Goal: Task Accomplishment & Management: Manage account settings

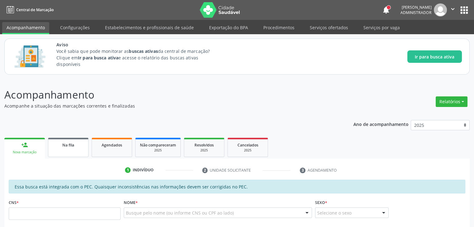
click at [85, 154] on link "Na fila" at bounding box center [68, 147] width 40 height 19
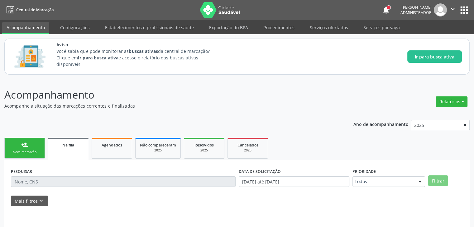
scroll to position [29, 0]
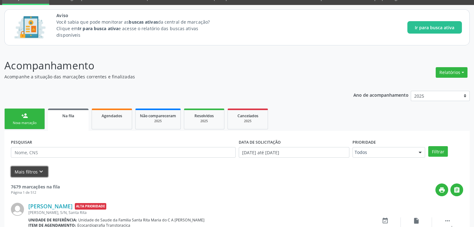
click at [42, 174] on icon "keyboard_arrow_down" at bounding box center [41, 172] width 7 height 7
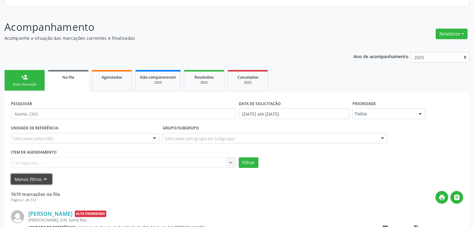
scroll to position [74, 0]
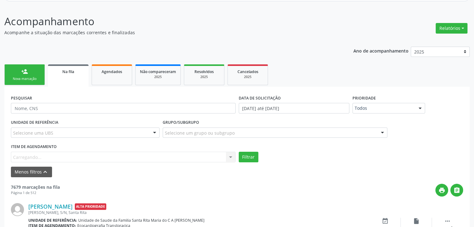
click at [55, 159] on div "Item de agendamento Carregando... No elements found. Consider changing the sear…" at bounding box center [123, 152] width 225 height 20
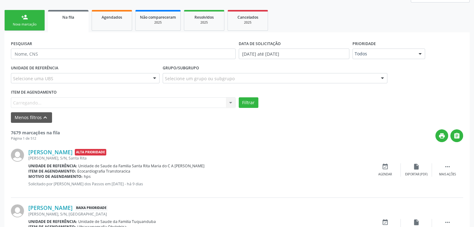
scroll to position [128, 0]
click at [229, 102] on div "Item de agendamento Carregando... No elements found. Consider changing the sear…" at bounding box center [123, 98] width 225 height 20
click at [198, 105] on div "Item de agendamento Carregando... No elements found. Consider changing the sear…" at bounding box center [123, 98] width 225 height 20
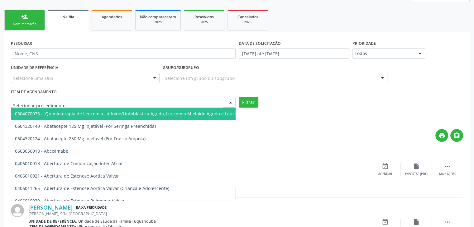
click at [163, 99] on div at bounding box center [123, 102] width 225 height 11
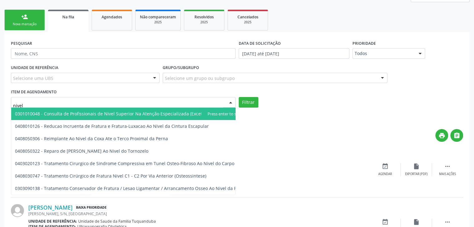
type input "nivel s"
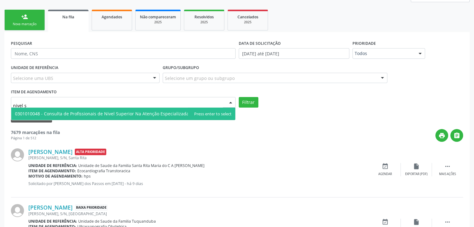
click at [140, 116] on span "0301010048 - Consulta de Profissionais de Nivel Superior Na Atenção Especializa…" at bounding box center [118, 114] width 207 height 6
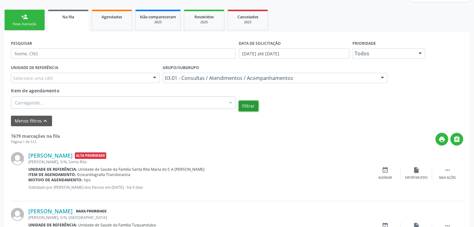
click at [247, 108] on button "Filtrar" at bounding box center [249, 106] width 20 height 11
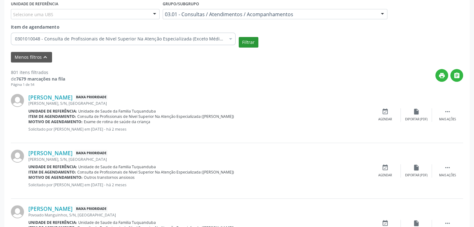
scroll to position [198, 0]
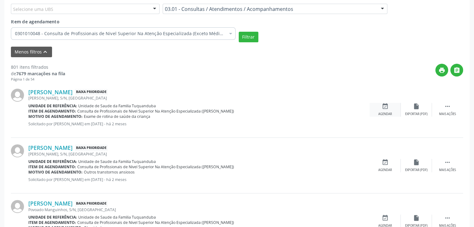
click at [383, 103] on icon "event_available" at bounding box center [385, 106] width 7 height 7
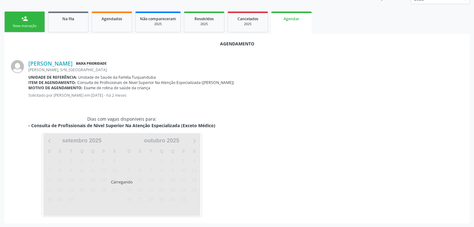
scroll to position [141, 0]
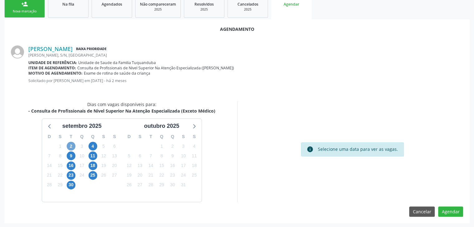
click at [72, 149] on span "2" at bounding box center [71, 146] width 9 height 9
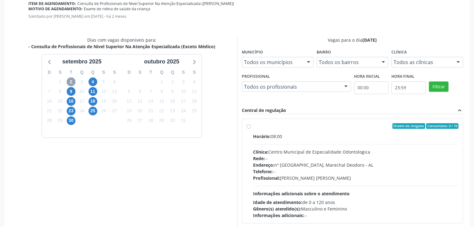
scroll to position [231, 0]
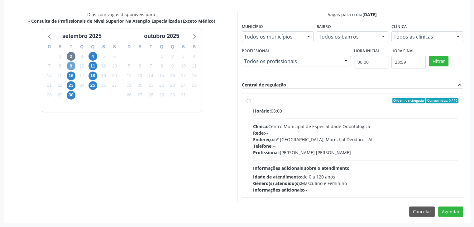
click at [70, 65] on span "9" at bounding box center [71, 66] width 9 height 9
click at [70, 77] on span "16" at bounding box center [71, 76] width 9 height 9
click at [72, 84] on span "23" at bounding box center [71, 85] width 9 height 9
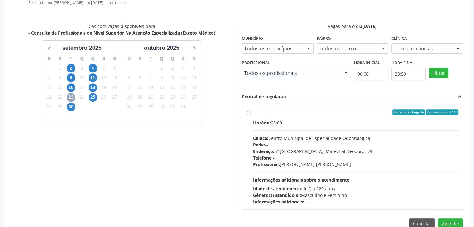
scroll to position [218, 0]
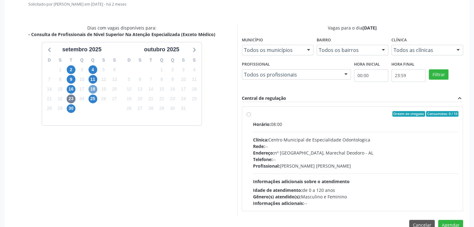
click at [89, 88] on span "18" at bounding box center [92, 89] width 9 height 9
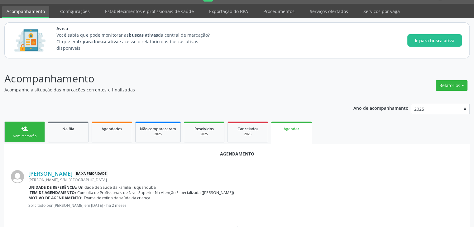
scroll to position [0, 0]
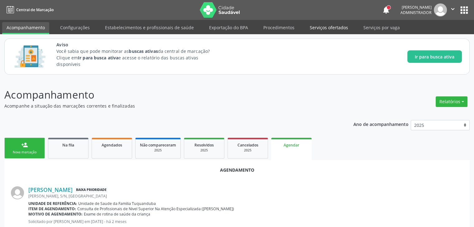
click at [322, 25] on link "Serviços ofertados" at bounding box center [328, 27] width 47 height 11
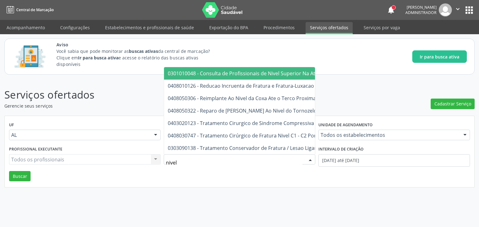
type input "nivel s"
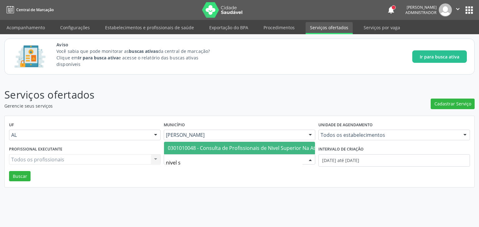
click at [237, 145] on span "0301010048 - Consulta de Profissionais de Nivel Superior Na Atenção Especializa…" at bounding box center [284, 148] width 232 height 7
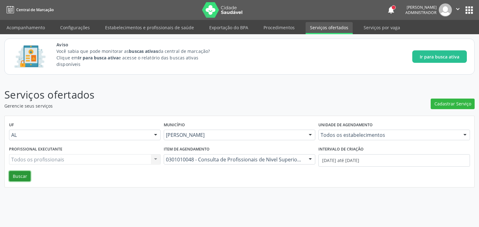
click at [20, 177] on button "Buscar" at bounding box center [19, 176] width 21 height 11
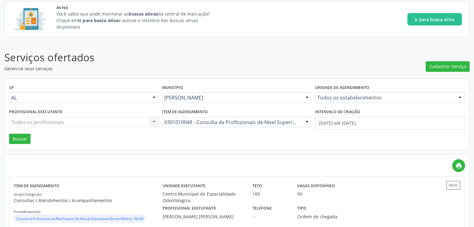
scroll to position [38, 0]
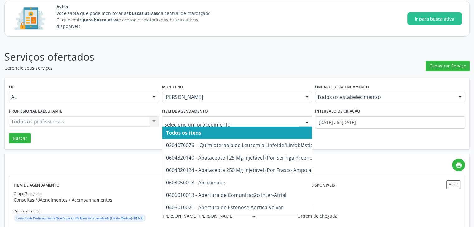
click at [243, 130] on span "Todos os itens" at bounding box center [404, 133] width 484 height 12
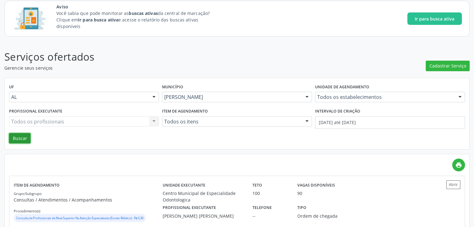
click at [19, 140] on button "Buscar" at bounding box center [19, 138] width 21 height 11
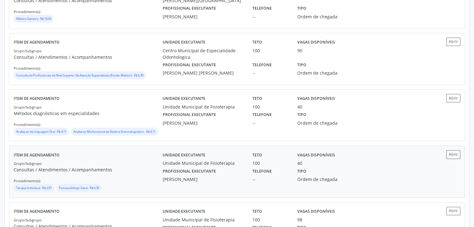
scroll to position [289, 0]
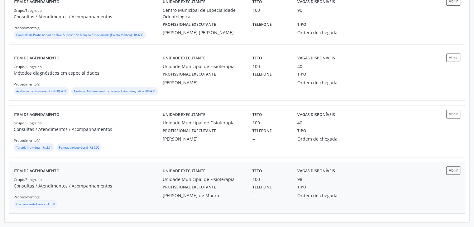
click at [132, 180] on div "Grupo/Subgrupo Consultas / Atendimentos / Acompanhamentos Procedimento(s) Fisio…" at bounding box center [88, 192] width 149 height 33
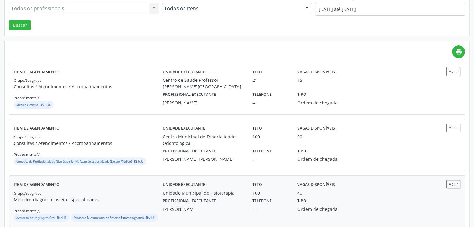
scroll to position [156, 0]
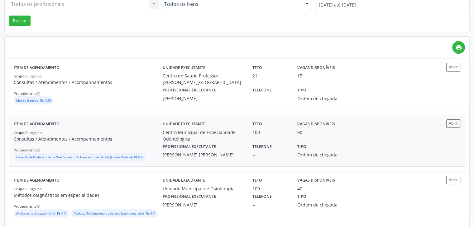
click at [145, 136] on p "Consultas / Atendimentos / Acompanhamentos" at bounding box center [88, 139] width 149 height 7
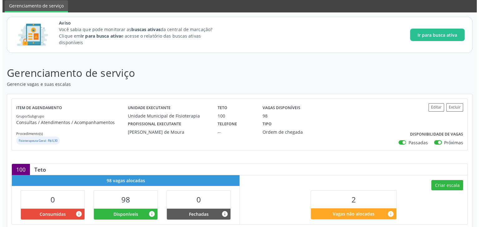
scroll to position [38, 0]
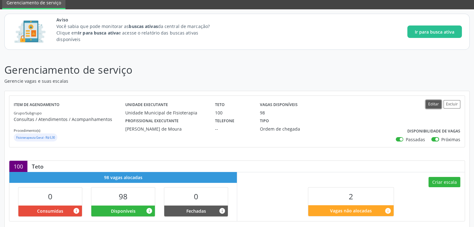
click at [436, 102] on button "Editar" at bounding box center [434, 104] width 16 height 8
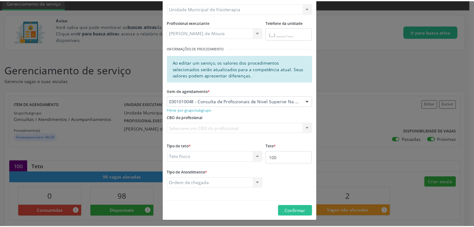
scroll to position [70, 0]
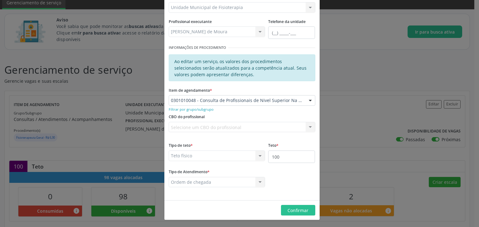
click at [344, 57] on div "Editar Serviço × Informações de Local UF * AL AL Nenhum resultado encontrado pa…" at bounding box center [239, 113] width 479 height 227
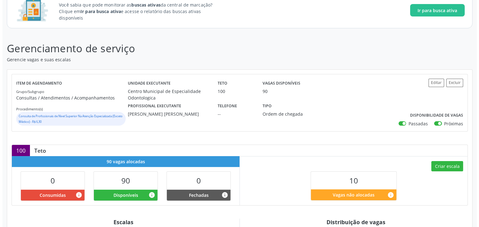
scroll to position [60, 0]
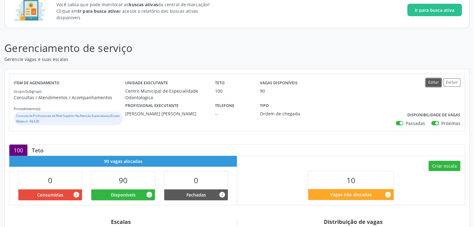
click at [435, 80] on button "Editar" at bounding box center [434, 83] width 16 height 8
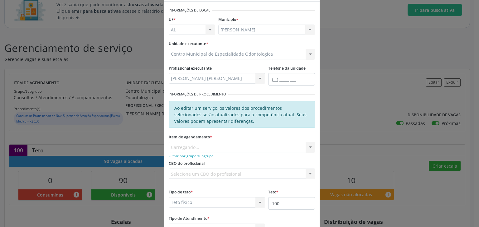
scroll to position [27, 0]
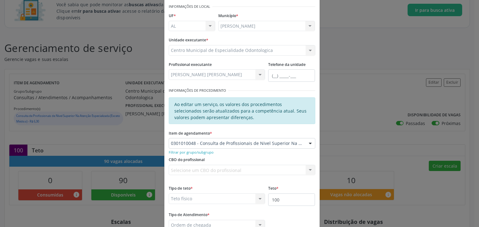
click at [215, 154] on div "Filtrar por grupo/subgrupo" at bounding box center [242, 152] width 146 height 7
click at [202, 153] on small "Filtrar por grupo/subgrupo" at bounding box center [191, 152] width 45 height 5
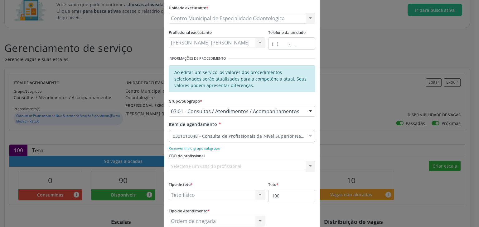
scroll to position [61, 0]
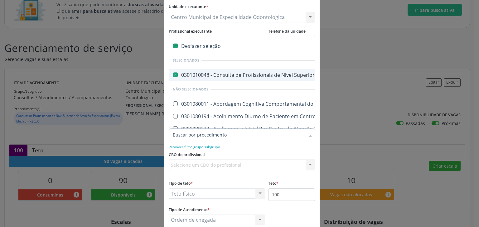
checkbox Médico\) "false"
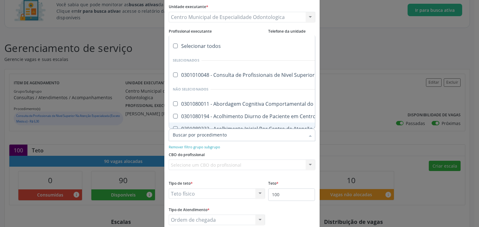
click at [204, 137] on input "Item de agendamento *" at bounding box center [239, 135] width 132 height 12
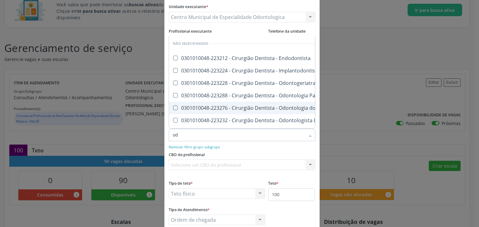
type input "o"
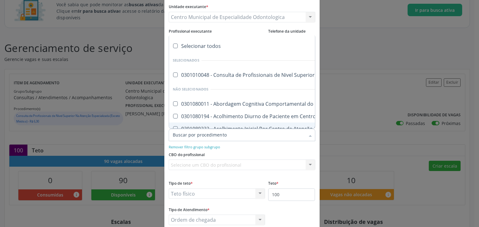
type input "a"
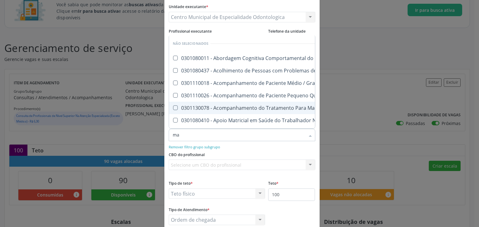
type input "max"
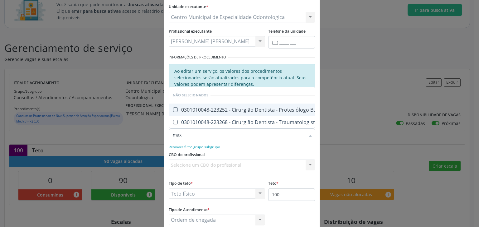
click at [232, 110] on span "0301010048-223252 - Cirurgião Dentista - Protesiólogo Bucomaxilofacial" at bounding box center [265, 110] width 193 height 12
checkbox Bucomaxilofacial "true"
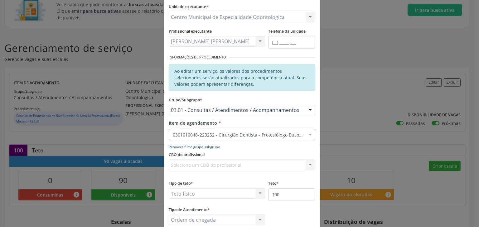
click at [214, 146] on small "Remover filtro grupo subgrupo" at bounding box center [194, 147] width 51 height 5
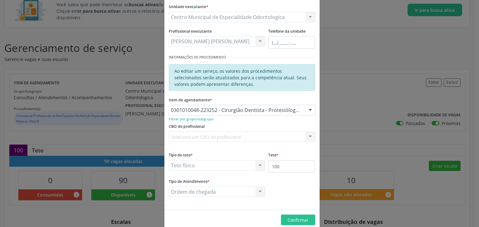
click at [226, 101] on div "Item de agendamento * 0301010048-223252 - Cirurgião Dentista - Protesiólogo Buc…" at bounding box center [242, 105] width 146 height 20
click at [195, 120] on small "Filtrar por grupo/subgrupo" at bounding box center [191, 119] width 45 height 5
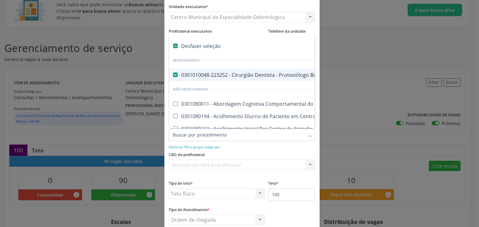
click at [173, 73] on Bucomaxilofacial at bounding box center [175, 75] width 5 height 5
click at [173, 73] on Bucomaxilofacial "checkbox" at bounding box center [171, 75] width 4 height 4
checkbox Bucomaxilofacial "false"
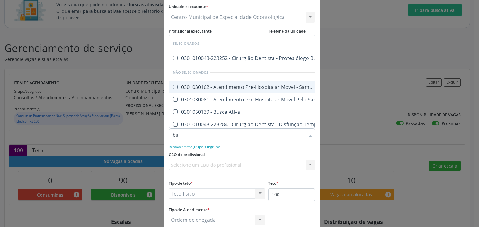
type input "b"
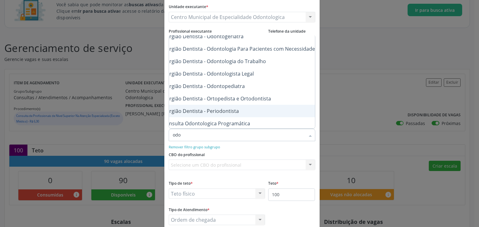
scroll to position [52, 72]
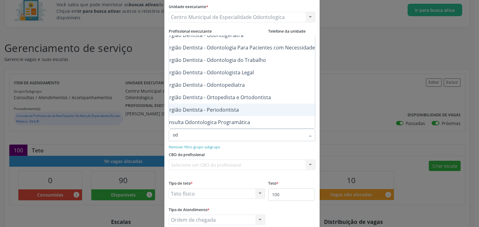
type input "o"
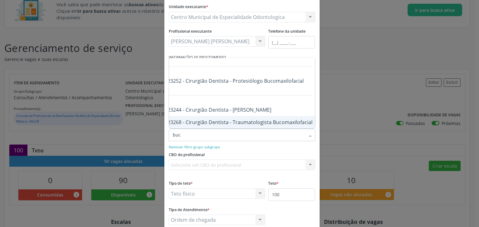
scroll to position [0, 0]
type input "b"
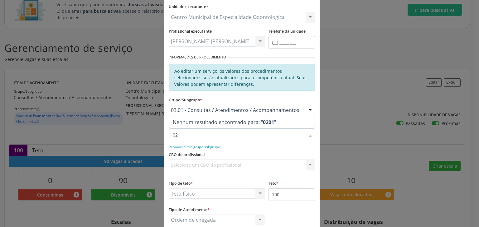
type input "0"
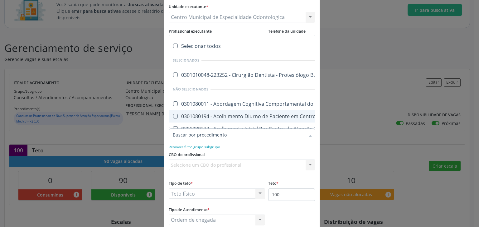
click at [237, 149] on div "Remover filtro grupo subgrupo" at bounding box center [242, 147] width 146 height 7
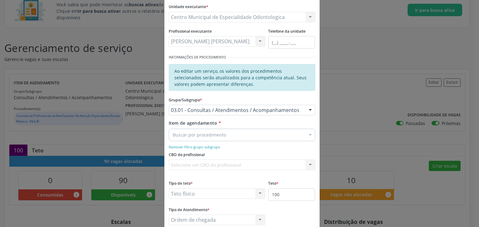
click at [275, 93] on form "Informações de Local UF * AL AL Nenhum resultado encontrado para: " " Não há ne…" at bounding box center [242, 101] width 146 height 265
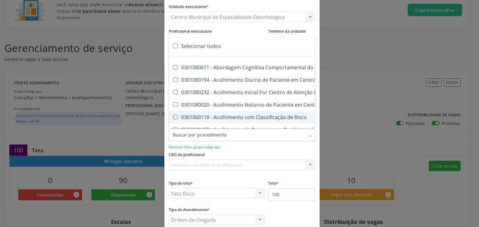
click at [224, 133] on div at bounding box center [242, 135] width 146 height 12
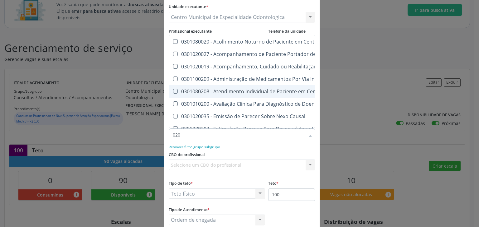
type input "0201"
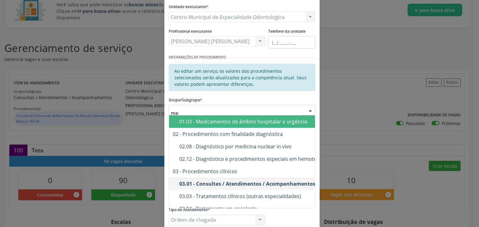
type input "m"
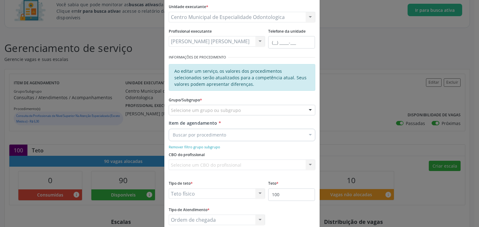
click at [242, 99] on div "Grupo/Subgrupo * Selecione um grupo ou subgrupo 01 - Ações de promoção e preven…" at bounding box center [242, 105] width 146 height 20
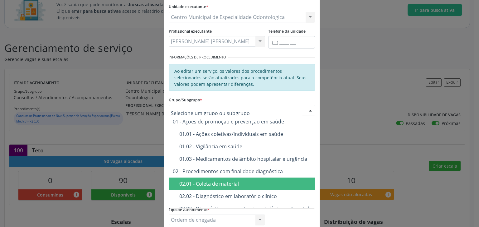
click at [231, 186] on div "02.01 - Coleta de material" at bounding box center [284, 184] width 211 height 5
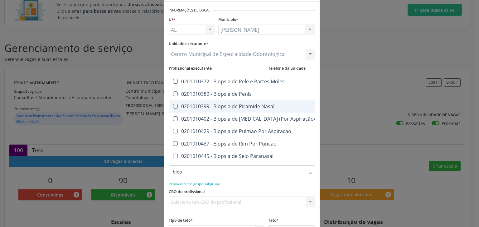
scroll to position [445, 0]
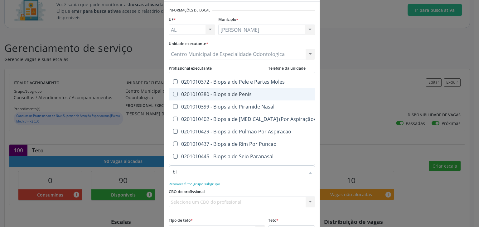
type input "b"
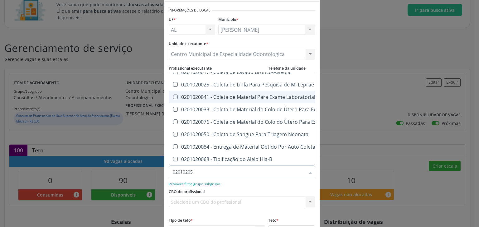
scroll to position [0, 0]
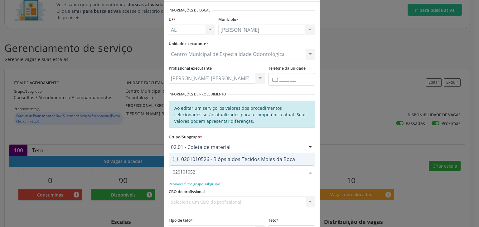
type input "0201010526"
click at [233, 158] on div "0201010526 - Biópsia dos Tecidos Moles da Boca" at bounding box center [242, 159] width 138 height 5
checkbox Boca "true"
click at [263, 136] on div "Grupo/Subgrupo * 02.01 - Coleta de material 01 - Ações de promoção e prevenção …" at bounding box center [242, 142] width 146 height 20
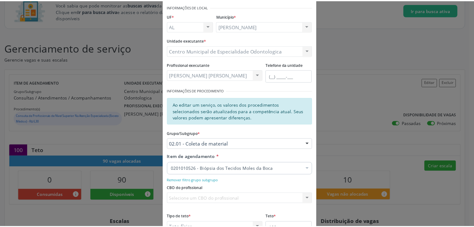
scroll to position [99, 0]
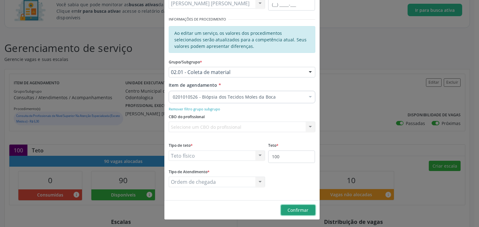
click at [295, 207] on span "Confirmar" at bounding box center [297, 210] width 21 height 6
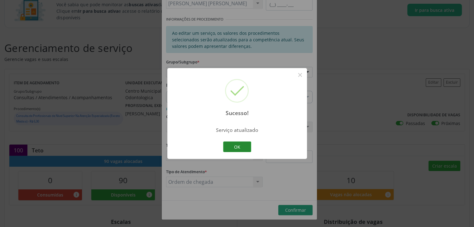
click at [239, 150] on button "OK" at bounding box center [237, 147] width 28 height 11
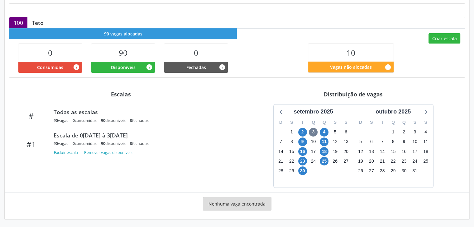
scroll to position [185, 0]
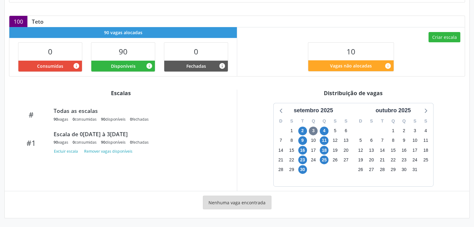
click at [250, 109] on div "setembro 2025 D S T Q Q S S 31 1 2 3 4 5 6 7 8 9 10 11 12 13 14 15 16 17 18 19 …" at bounding box center [352, 145] width 223 height 84
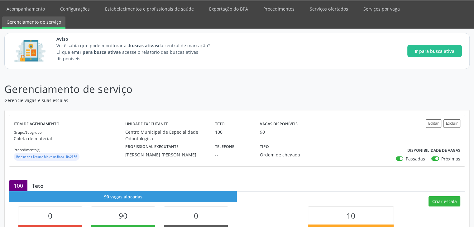
scroll to position [0, 0]
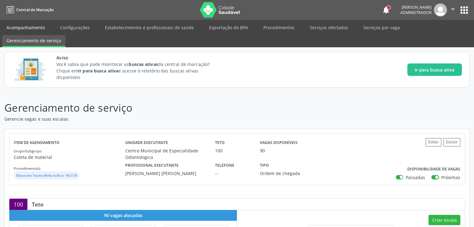
click at [28, 31] on link "Acompanhamento" at bounding box center [25, 27] width 47 height 11
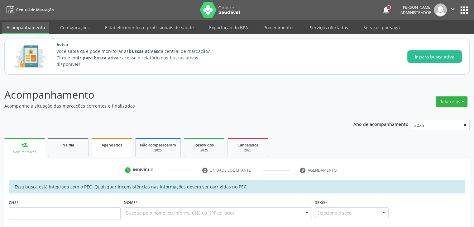
scroll to position [39, 0]
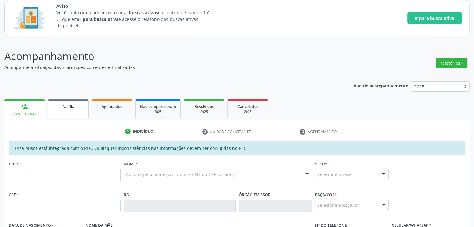
click at [69, 116] on link "Na fila" at bounding box center [68, 108] width 40 height 19
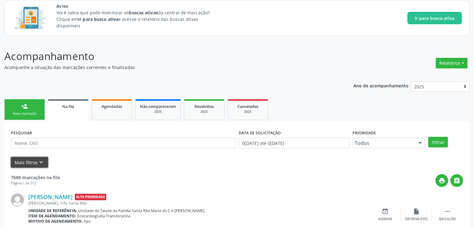
click at [38, 161] on icon "keyboard_arrow_down" at bounding box center [41, 162] width 7 height 7
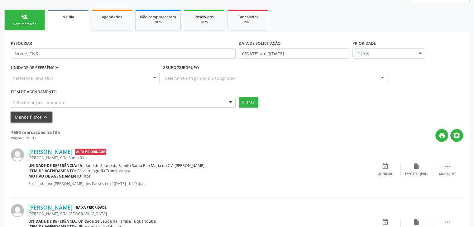
scroll to position [129, 0]
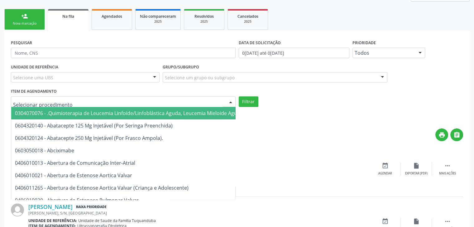
click at [93, 101] on div at bounding box center [123, 102] width 225 height 11
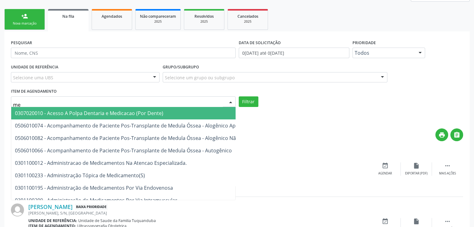
type input "m"
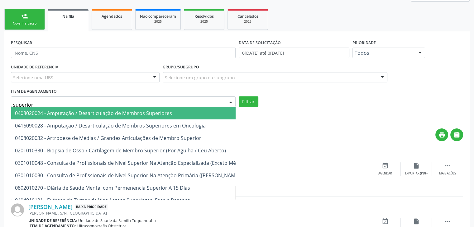
type input "superior"
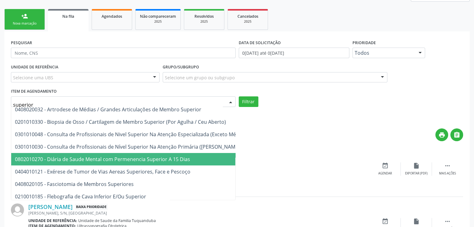
scroll to position [29, 0]
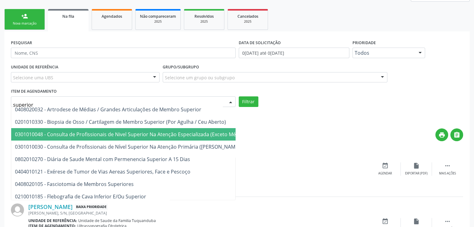
click at [148, 131] on span "0301010048 - Consulta de Profissionais de Nivel Superior Na Atenção Especializa…" at bounding box center [131, 134] width 232 height 7
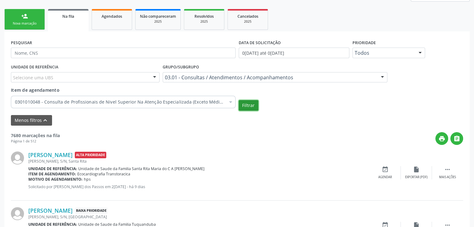
click at [251, 106] on button "Filtrar" at bounding box center [249, 105] width 20 height 11
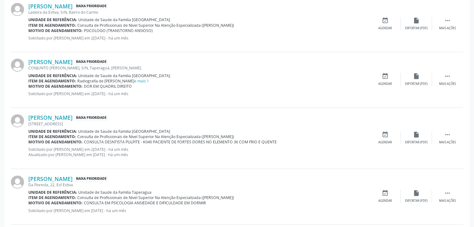
scroll to position [927, 0]
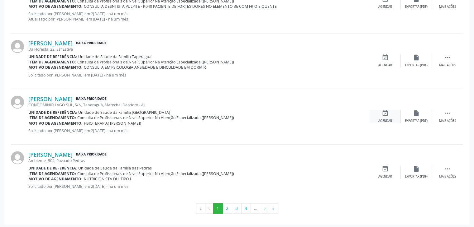
click at [392, 110] on div "event_available Agendar" at bounding box center [384, 116] width 31 height 13
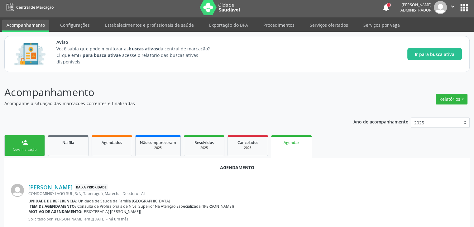
scroll to position [0, 0]
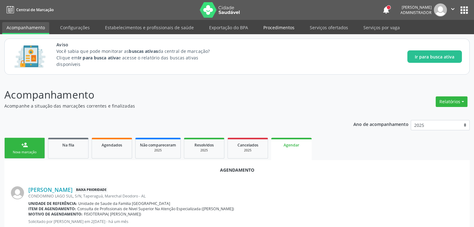
click at [282, 30] on link "Procedimentos" at bounding box center [279, 27] width 40 height 11
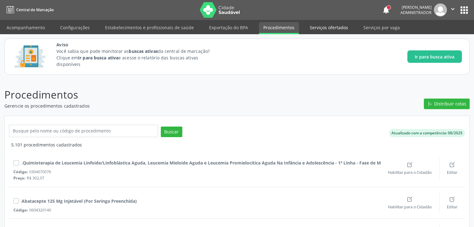
click at [326, 27] on link "Serviços ofertados" at bounding box center [328, 27] width 47 height 11
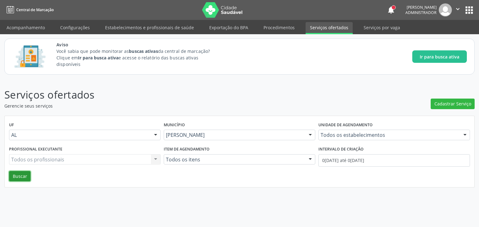
click at [14, 178] on button "Buscar" at bounding box center [19, 176] width 21 height 11
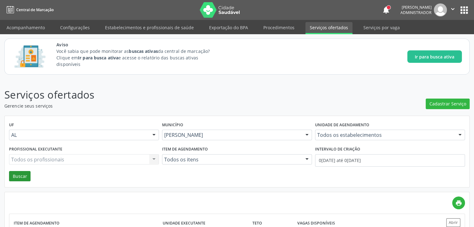
scroll to position [289, 0]
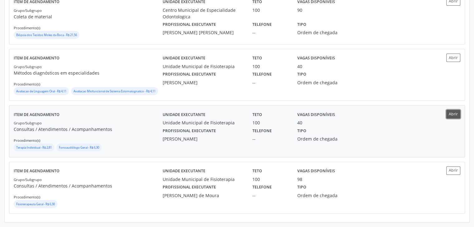
click at [459, 116] on button "Abrir" at bounding box center [453, 114] width 14 height 8
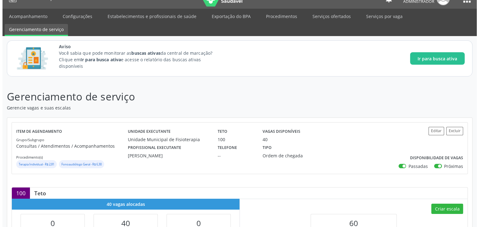
scroll to position [6, 0]
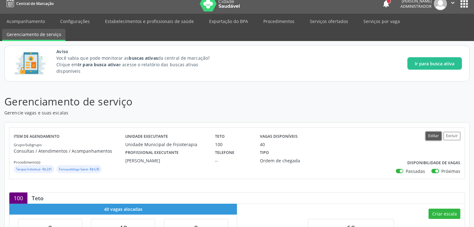
click at [429, 137] on button "Editar" at bounding box center [434, 136] width 16 height 8
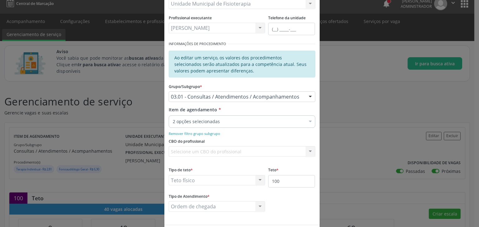
scroll to position [75, 0]
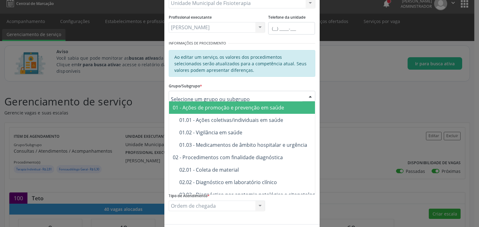
click at [309, 98] on div at bounding box center [309, 96] width 9 height 11
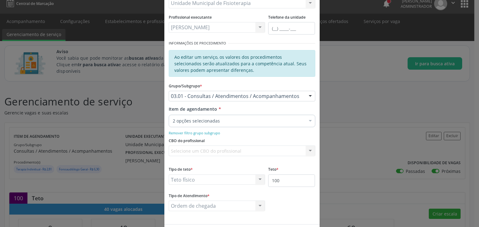
click at [290, 77] on form "Informações de Local UF * AL AL Nenhum resultado encontrado para: " " Não há ne…" at bounding box center [242, 87] width 146 height 265
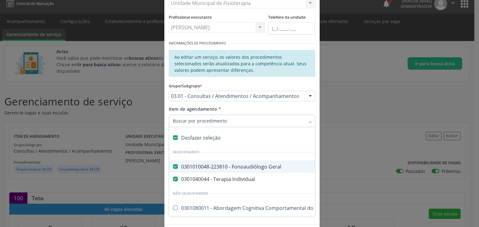
click at [306, 118] on div at bounding box center [309, 122] width 9 height 11
click at [275, 104] on div "Grupo/Subgrupo * 03.01 - Consultas / Atendimentos / Acompanhamentos 01 - Ações …" at bounding box center [242, 93] width 150 height 24
click at [307, 121] on div at bounding box center [309, 122] width 9 height 11
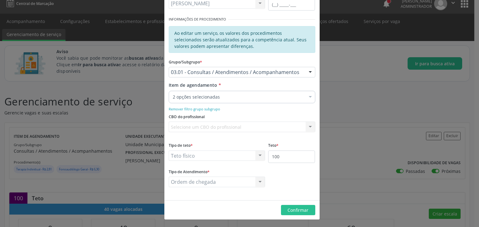
scroll to position [0, 0]
click at [278, 84] on div "Item de agendamento * 2 opções selecionadas Desfazer seleção Selecionados 03010…" at bounding box center [242, 92] width 146 height 20
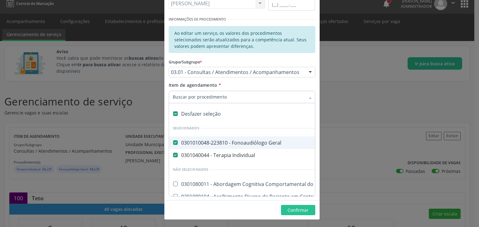
click at [261, 100] on div at bounding box center [242, 97] width 146 height 12
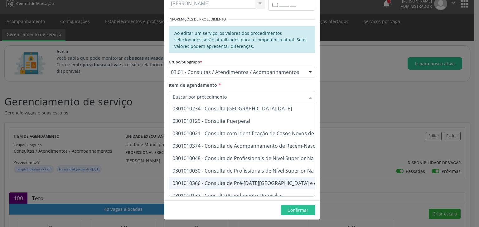
scroll to position [1969, 9]
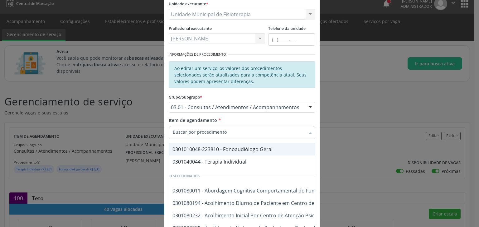
scroll to position [29, 9]
click at [258, 129] on input "Item de agendamento *" at bounding box center [239, 132] width 132 height 12
checkbox Médico\) "false"
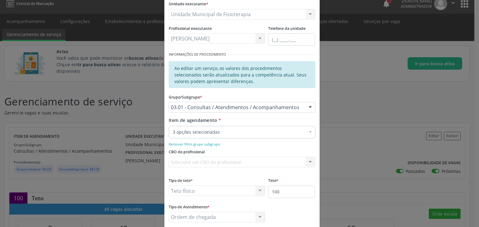
scroll to position [0, 0]
click at [274, 118] on div "Item de agendamento * 3 opções selecionadas Desfazer seleção Selecionados 03010…" at bounding box center [242, 127] width 146 height 20
click at [258, 147] on div "CBO do profissional Selecione um CBO do profissional Nenhum resultado encontrad…" at bounding box center [242, 159] width 150 height 24
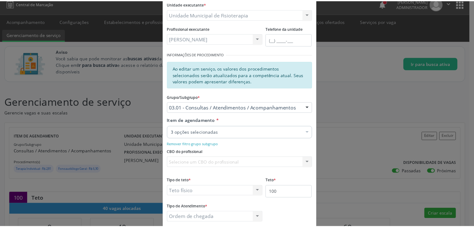
scroll to position [99, 0]
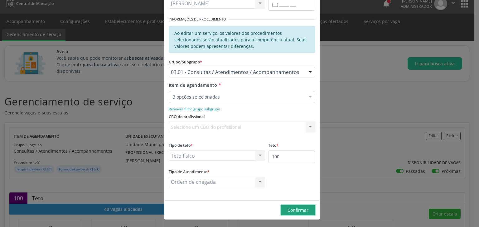
click at [303, 211] on span "Confirmar" at bounding box center [297, 210] width 21 height 6
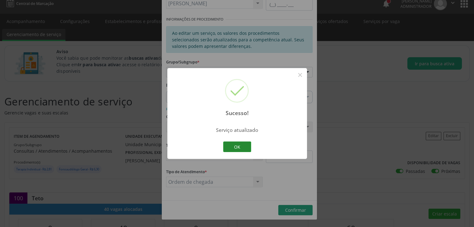
click at [242, 147] on button "OK" at bounding box center [237, 147] width 28 height 11
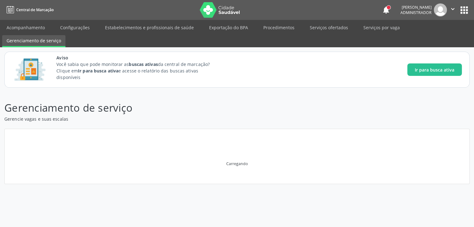
scroll to position [0, 0]
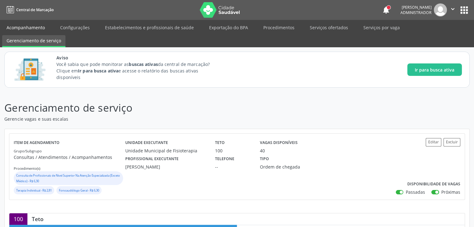
click at [34, 25] on link "Acompanhamento" at bounding box center [25, 27] width 47 height 11
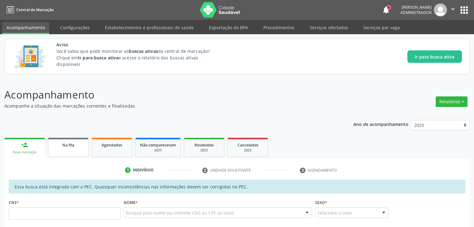
click at [73, 150] on link "Na fila" at bounding box center [68, 147] width 40 height 19
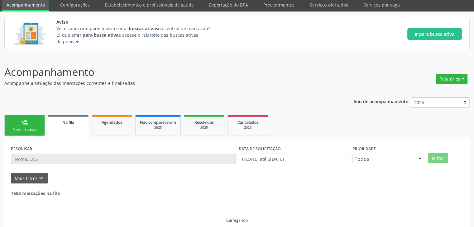
scroll to position [29, 0]
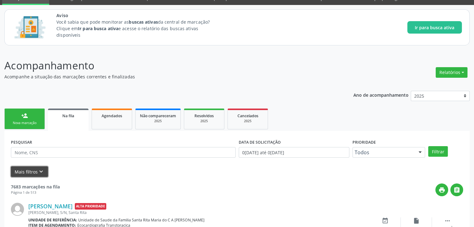
click at [35, 170] on button "Mais filtros keyboard_arrow_down" at bounding box center [29, 172] width 37 height 11
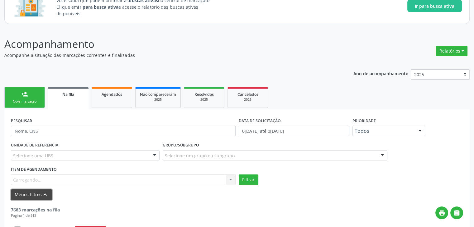
scroll to position [52, 0]
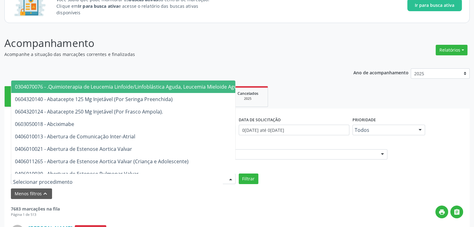
click at [94, 177] on div at bounding box center [123, 179] width 225 height 11
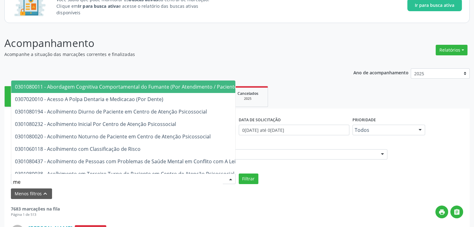
type input "m"
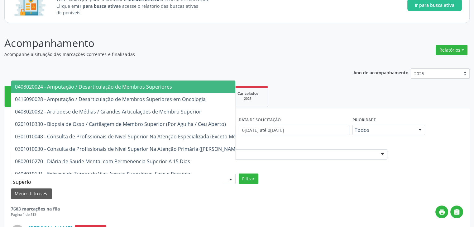
type input "superior"
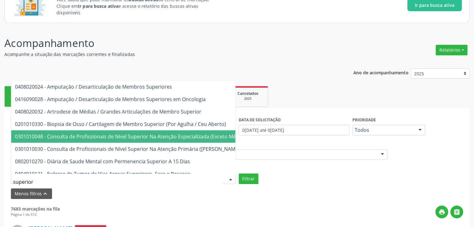
click at [129, 137] on span "0301010048 - Consulta de Profissionais de Nivel Superior Na Atenção Especializa…" at bounding box center [131, 136] width 232 height 7
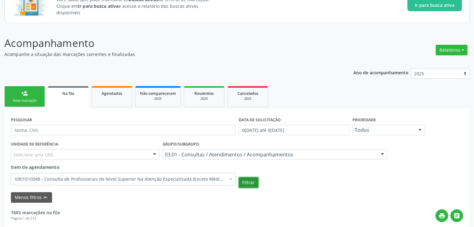
click at [249, 181] on button "Filtrar" at bounding box center [249, 183] width 20 height 11
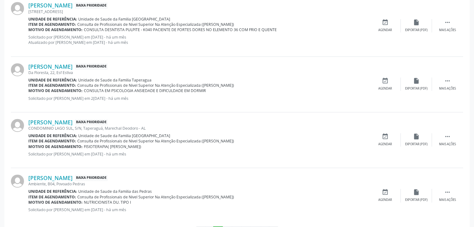
scroll to position [927, 0]
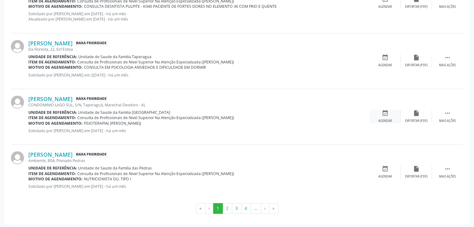
click at [388, 110] on icon "event_available" at bounding box center [385, 113] width 7 height 7
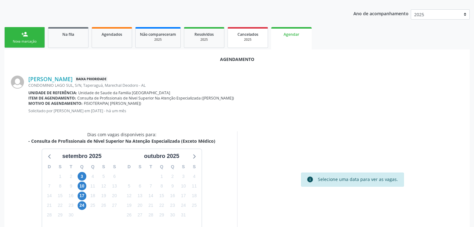
scroll to position [141, 0]
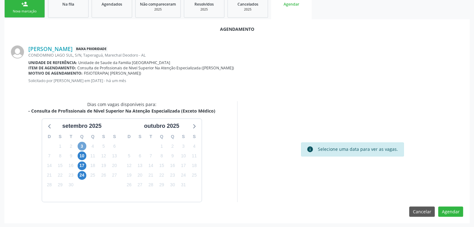
click at [82, 145] on span "3" at bounding box center [82, 146] width 9 height 9
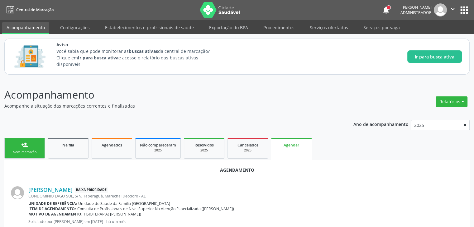
scroll to position [0, 0]
click at [290, 24] on link "Procedimentos" at bounding box center [279, 27] width 40 height 11
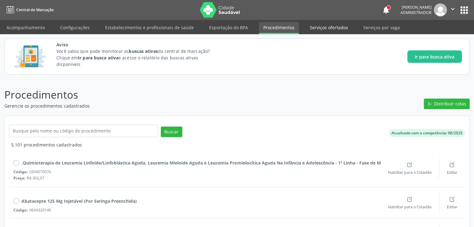
click at [327, 28] on link "Serviços ofertados" at bounding box center [328, 27] width 47 height 11
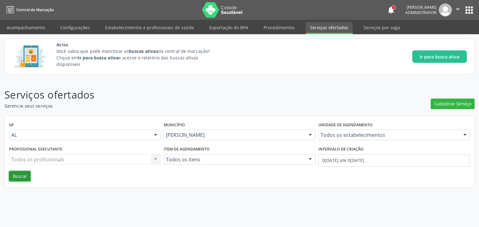
click at [16, 177] on button "Buscar" at bounding box center [19, 176] width 21 height 11
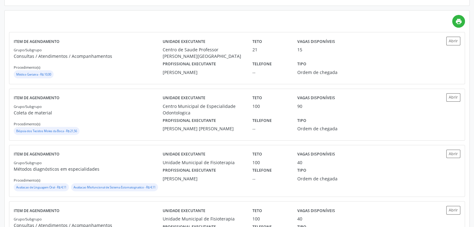
scroll to position [181, 0]
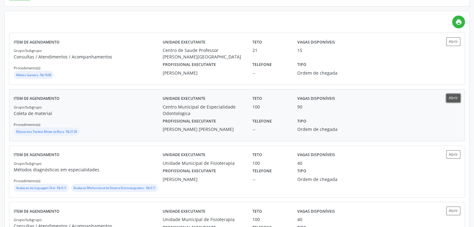
click at [450, 95] on button "Abrir" at bounding box center [453, 98] width 14 height 8
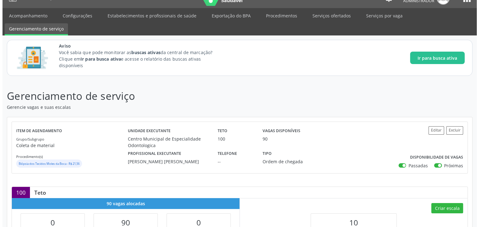
scroll to position [12, 0]
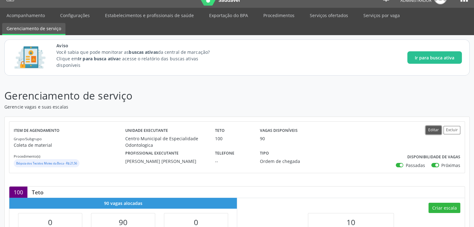
click at [432, 133] on button "Editar" at bounding box center [434, 130] width 16 height 8
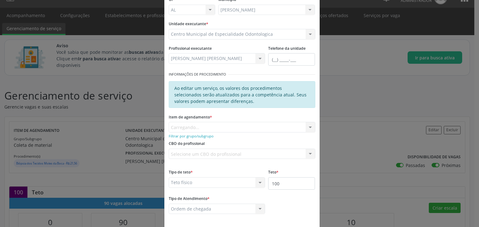
scroll to position [68, 0]
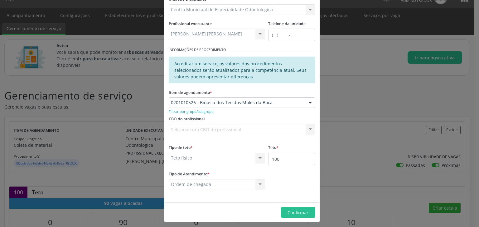
click at [255, 81] on div "Ao editar um serviço, os valores dos procedimentos selecionados serão atualizad…" at bounding box center [242, 70] width 146 height 27
click at [202, 111] on small "Filtrar por grupo/subgrupo" at bounding box center [191, 111] width 45 height 5
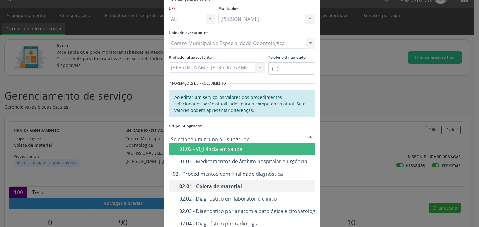
scroll to position [46, 0]
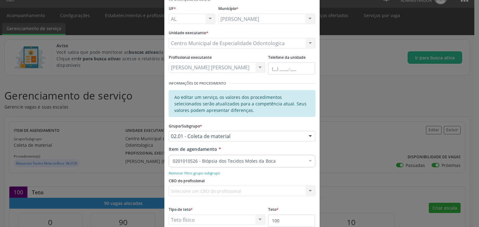
click at [255, 125] on div "Grupo/Subgrupo * 02.01 - Coleta de material 01 - Ações de promoção e prevenção …" at bounding box center [242, 131] width 146 height 20
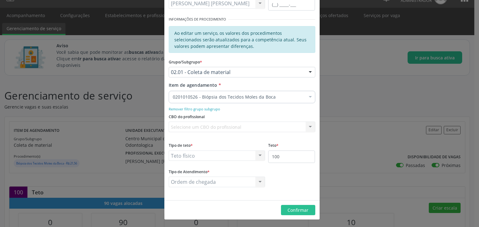
scroll to position [0, 0]
click at [243, 120] on div "CBO do profissional Selecione um CBO do profissional Nenhum resultado encontrad…" at bounding box center [242, 124] width 150 height 24
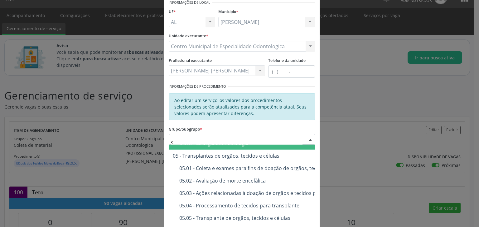
scroll to position [615, 0]
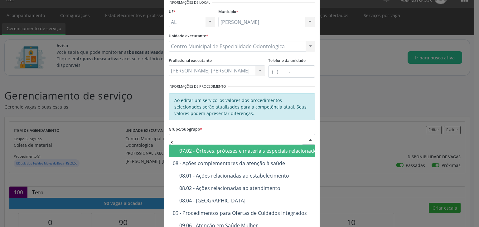
type input "su"
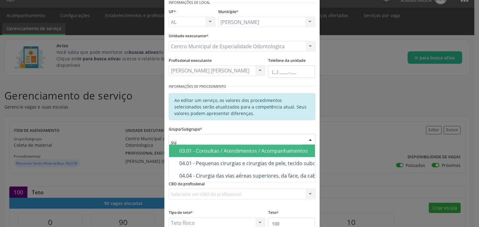
click at [238, 149] on div "03.01 - Consultas / Atendimentos / Acompanhamentos" at bounding box center [267, 151] width 177 height 5
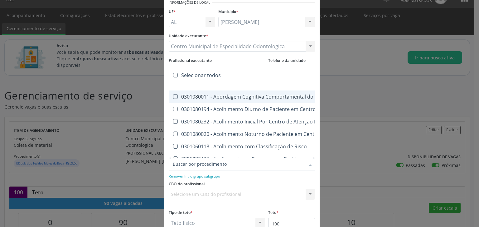
click at [274, 162] on div at bounding box center [242, 164] width 146 height 12
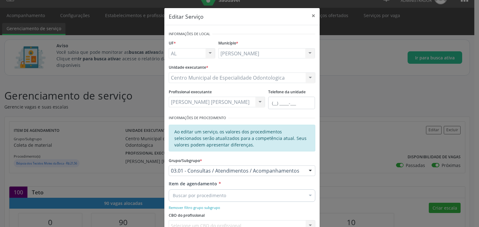
click at [229, 89] on div "Profissional executante Rafaella Amorim Bittencourt Maranhao de Araujo Carlos H…" at bounding box center [217, 98] width 97 height 20
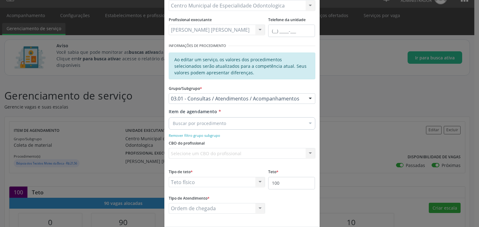
click at [247, 105] on div "Grupo/Subgrupo * 03.01 - Consultas / Atendimentos / Acompanhamentos 01 - Ações …" at bounding box center [242, 96] width 150 height 24
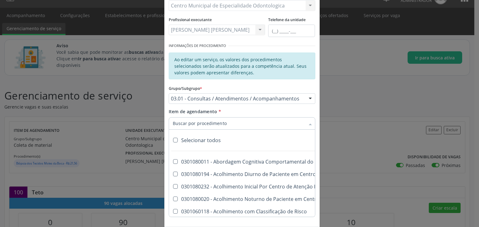
click at [224, 122] on div at bounding box center [242, 123] width 146 height 12
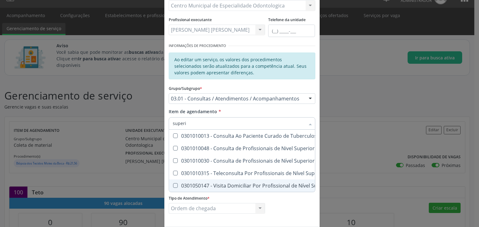
type input "superio"
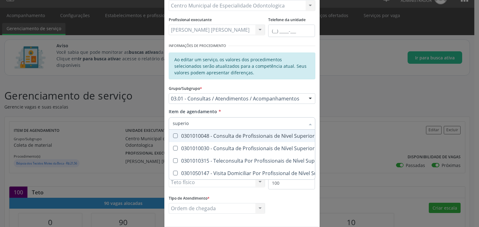
click at [173, 135] on Médico\) at bounding box center [175, 136] width 5 height 5
click at [172, 135] on Médico\) "checkbox" at bounding box center [171, 136] width 4 height 4
checkbox Médico\) "true"
type input "superio"
checkbox Médico\) "true"
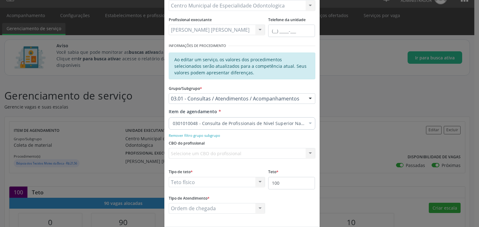
click at [236, 112] on div "Item de agendamento * 0301010048 - Consulta de Profissionais de Nivel Superior …" at bounding box center [242, 118] width 146 height 20
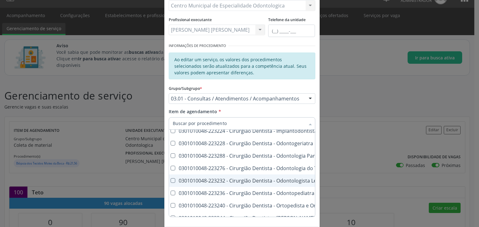
scroll to position [1675, 0]
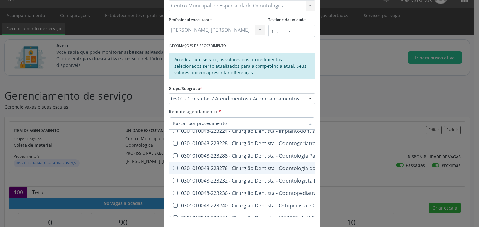
click at [173, 169] on Trabalho at bounding box center [175, 168] width 5 height 5
click at [172, 169] on Trabalho "checkbox" at bounding box center [171, 168] width 4 height 4
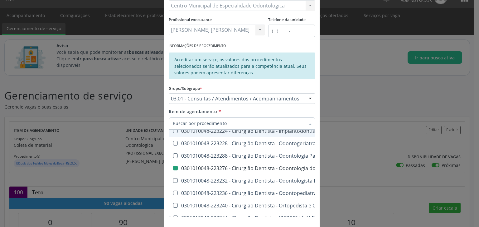
checkbox Trabalho "false"
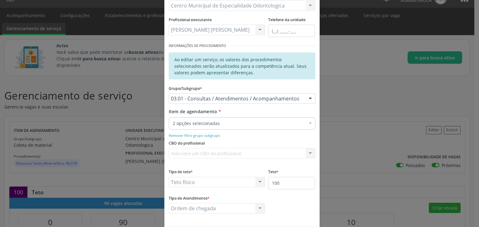
scroll to position [0, 0]
click at [250, 111] on div "Item de agendamento * 2 opções selecionadas Desfazer seleção Selecionados 03010…" at bounding box center [242, 118] width 146 height 20
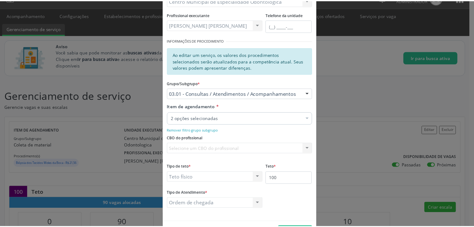
scroll to position [99, 0]
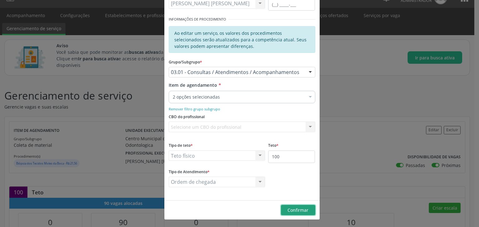
click at [295, 208] on span "Confirmar" at bounding box center [297, 210] width 21 height 6
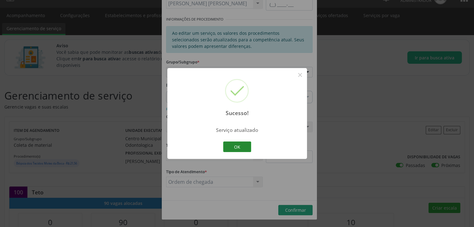
click at [242, 146] on button "OK" at bounding box center [237, 147] width 28 height 11
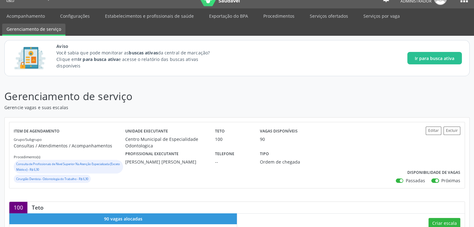
scroll to position [0, 0]
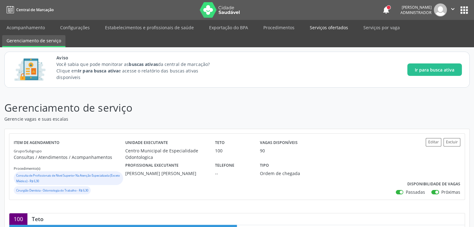
click at [316, 27] on link "Serviços ofertados" at bounding box center [328, 27] width 47 height 11
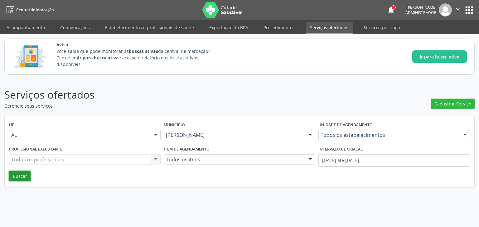
click at [21, 177] on button "Buscar" at bounding box center [19, 176] width 21 height 11
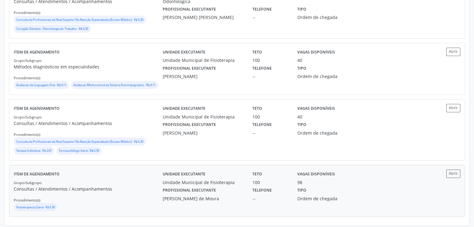
scroll to position [305, 0]
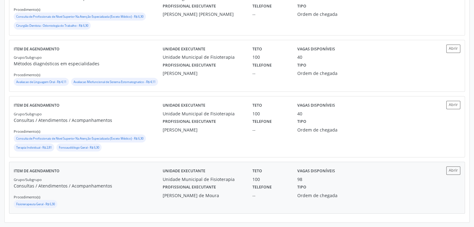
click at [81, 194] on div "Grupo/Subgrupo Consultas / Atendimentos / Acompanhamentos Procedimento(s) Fisio…" at bounding box center [88, 192] width 149 height 33
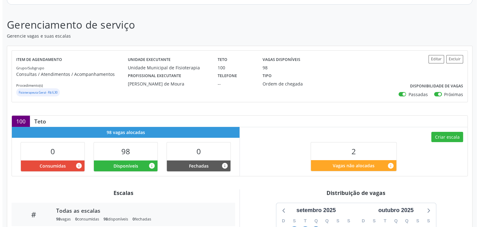
scroll to position [96, 0]
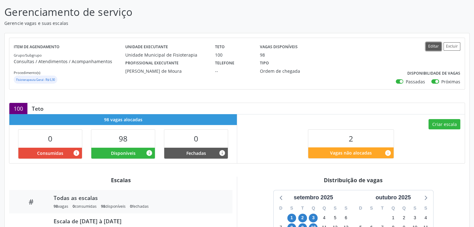
click at [432, 46] on button "Editar" at bounding box center [434, 46] width 16 height 8
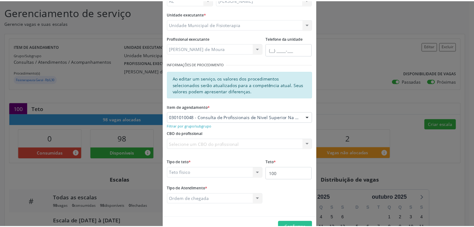
scroll to position [70, 0]
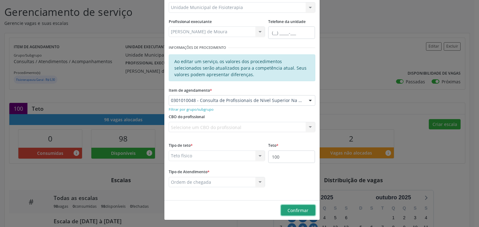
click at [295, 208] on span "Confirmar" at bounding box center [297, 211] width 21 height 6
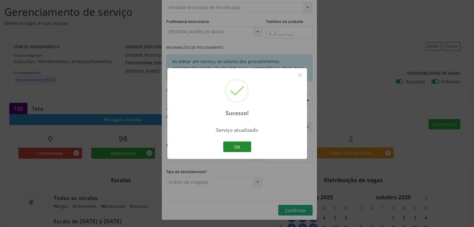
click at [237, 146] on button "OK" at bounding box center [237, 147] width 28 height 11
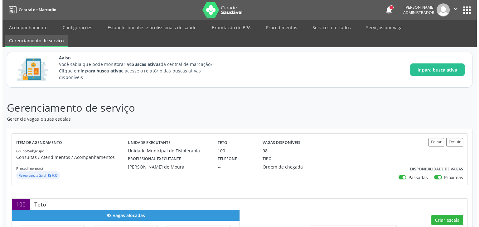
scroll to position [17, 0]
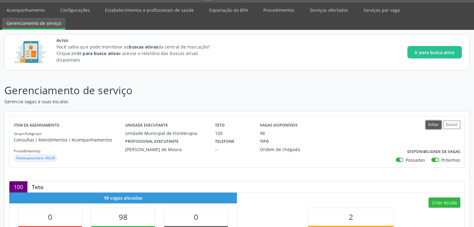
click at [431, 127] on button "Editar" at bounding box center [434, 125] width 16 height 8
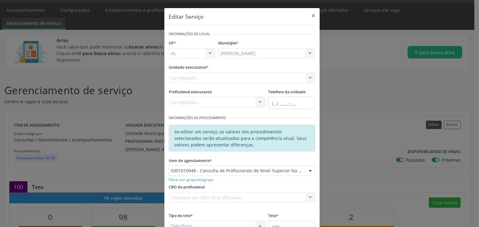
scroll to position [0, 0]
click at [276, 174] on div "0301010048 - Consulta de Profissionais de Nivel Superior Na Atenção Especializa…" at bounding box center [242, 171] width 146 height 11
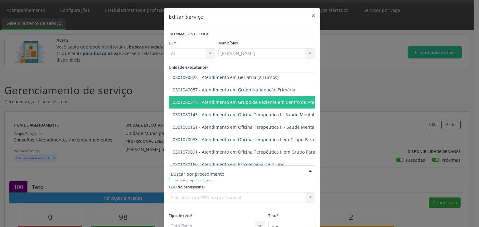
scroll to position [5355, 0]
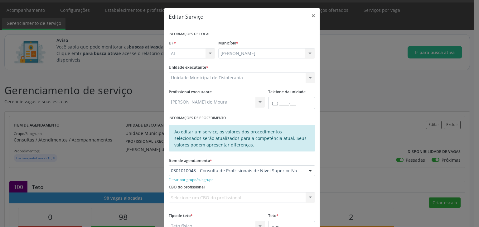
click at [244, 187] on div "CBO do profissional Selecione um CBO do profissional Nenhum resultado encontrad…" at bounding box center [242, 195] width 150 height 24
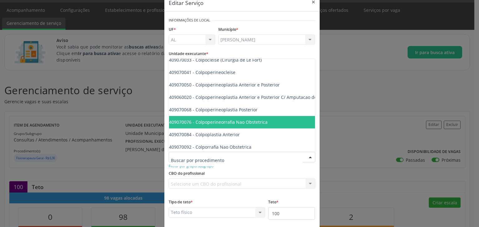
scroll to position [11731, 6]
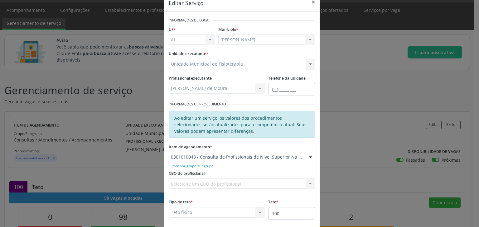
click at [254, 167] on div "Filtrar por grupo/subgrupo" at bounding box center [242, 166] width 146 height 7
click at [188, 166] on small "Filtrar por grupo/subgrupo" at bounding box center [191, 166] width 45 height 5
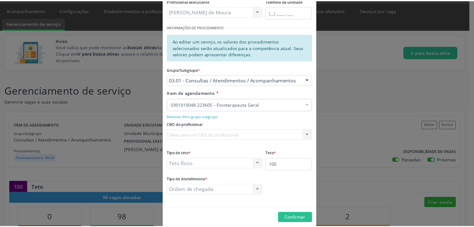
scroll to position [99, 0]
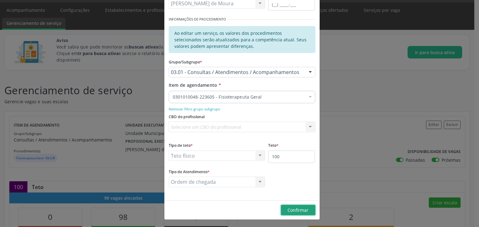
click at [292, 206] on button "Confirmar" at bounding box center [298, 210] width 34 height 11
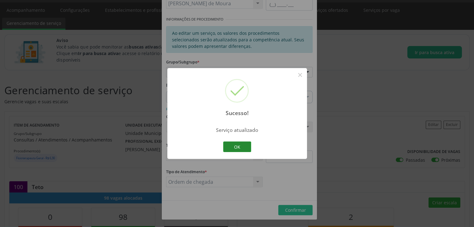
click at [245, 151] on button "OK" at bounding box center [237, 147] width 28 height 11
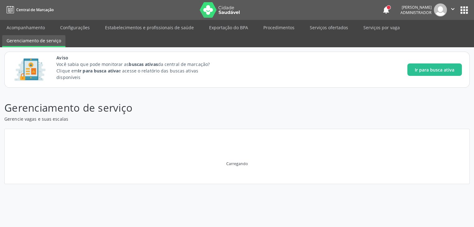
scroll to position [0, 0]
